Goal: Information Seeking & Learning: Find contact information

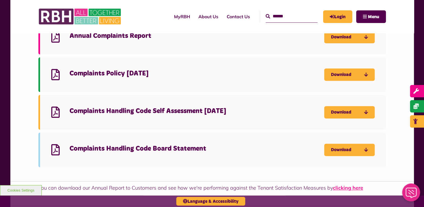
scroll to position [697, 0]
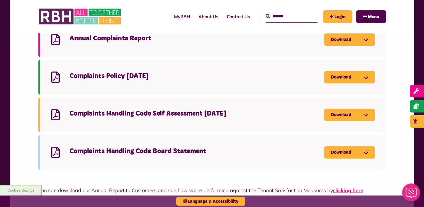
scroll to position [697, 0]
click at [339, 78] on link "Download" at bounding box center [349, 77] width 50 height 12
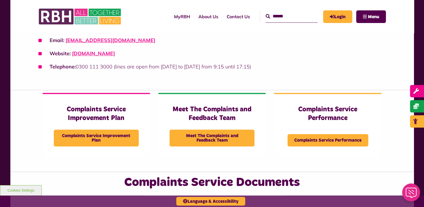
scroll to position [513, 0]
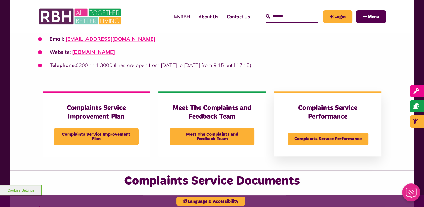
click at [327, 122] on div "Complaints Service Performance Complaints Service Performance" at bounding box center [327, 123] width 107 height 65
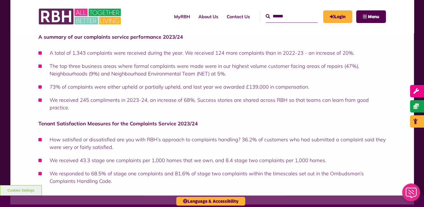
scroll to position [82, 0]
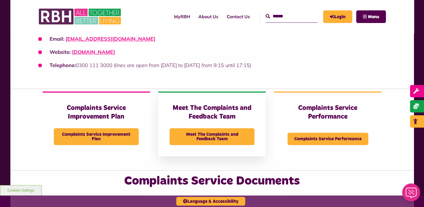
click at [208, 120] on h3 "Meet The Complaints and Feedback Team" at bounding box center [211, 112] width 85 height 17
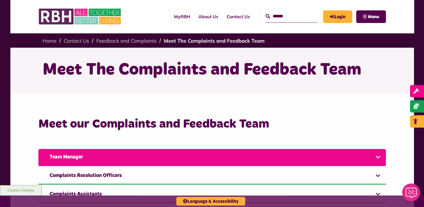
click at [212, 161] on link "Team Manager" at bounding box center [211, 157] width 347 height 17
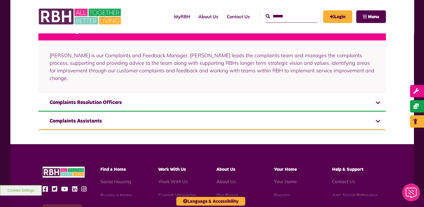
scroll to position [129, 0]
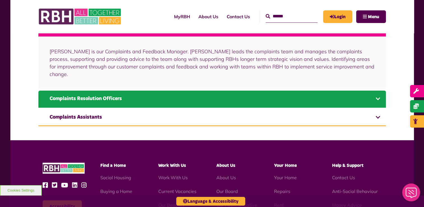
click at [239, 91] on link "Complaints Resolution Officers" at bounding box center [211, 98] width 347 height 17
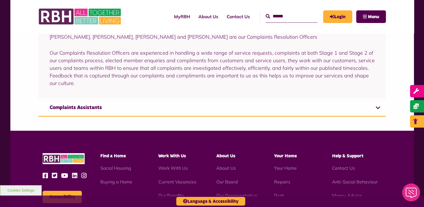
scroll to position [167, 0]
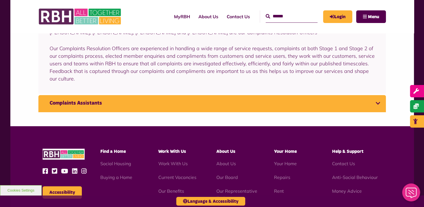
click at [222, 104] on link "Complaints Assistants" at bounding box center [211, 103] width 347 height 17
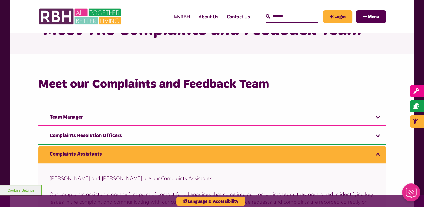
scroll to position [39, 0]
